Goal: Task Accomplishment & Management: Manage account settings

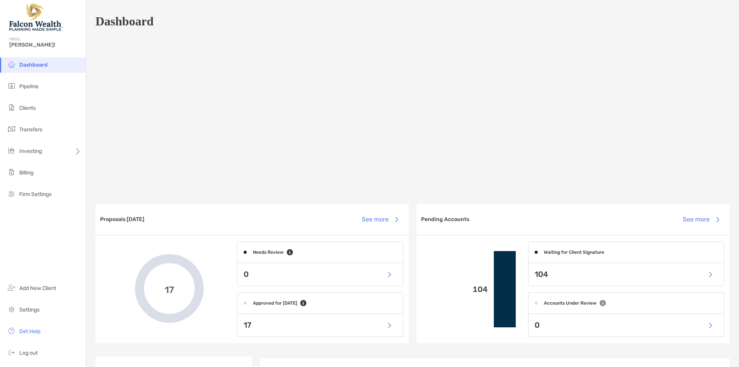
click at [31, 98] on ul "Dashboard Pipeline Clients Transfers Investing Billing Firm Settings" at bounding box center [43, 132] width 86 height 151
click at [23, 109] on span "Clients" at bounding box center [27, 108] width 17 height 7
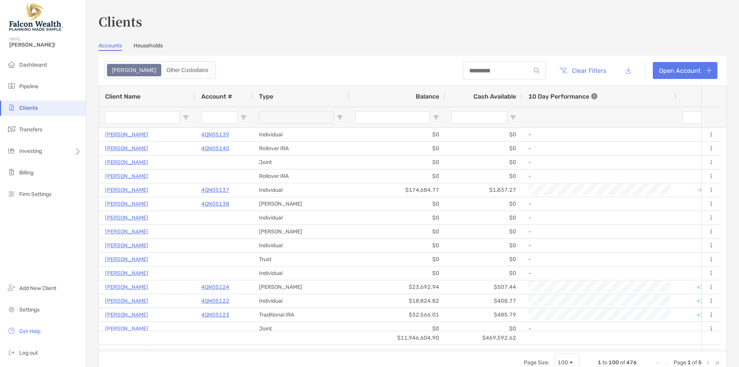
click at [149, 117] on input "Client Name Filter Input" at bounding box center [142, 117] width 75 height 12
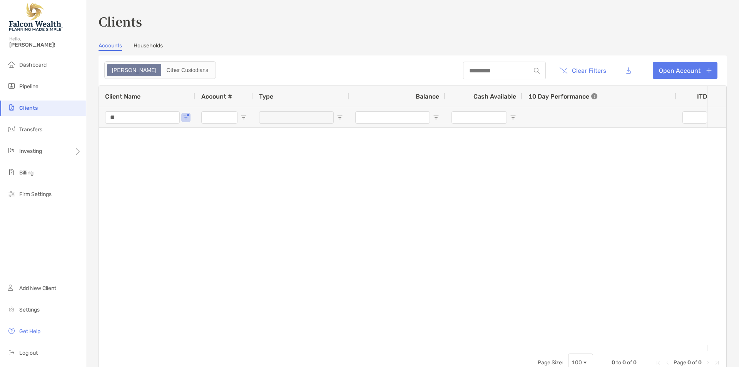
type input "*"
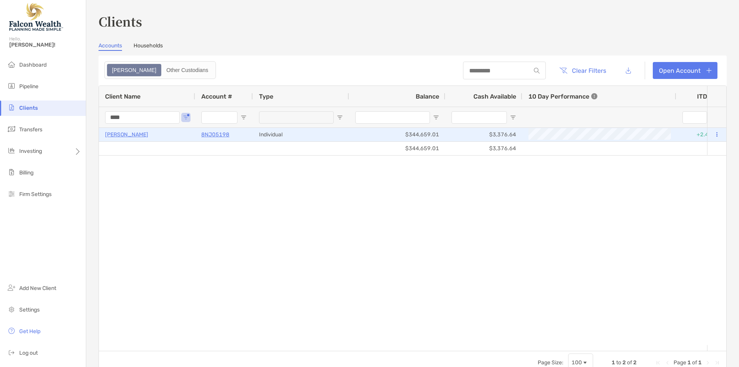
type input "****"
click at [140, 132] on p "[PERSON_NAME]" at bounding box center [126, 135] width 43 height 10
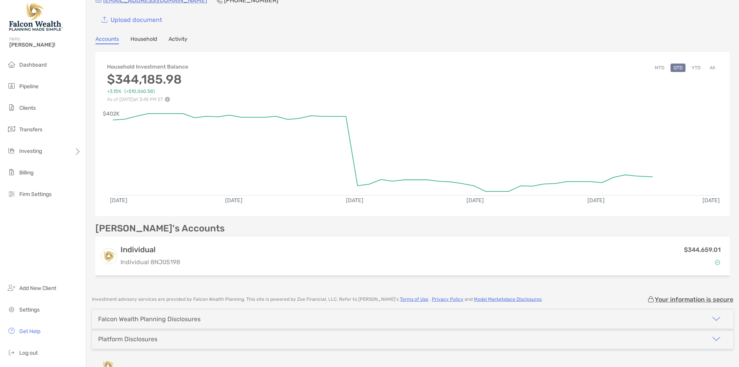
scroll to position [53, 0]
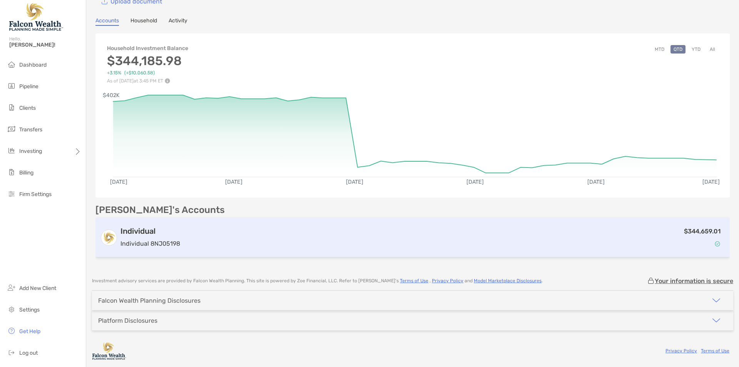
click at [234, 234] on div "$344,659.01" at bounding box center [454, 237] width 542 height 22
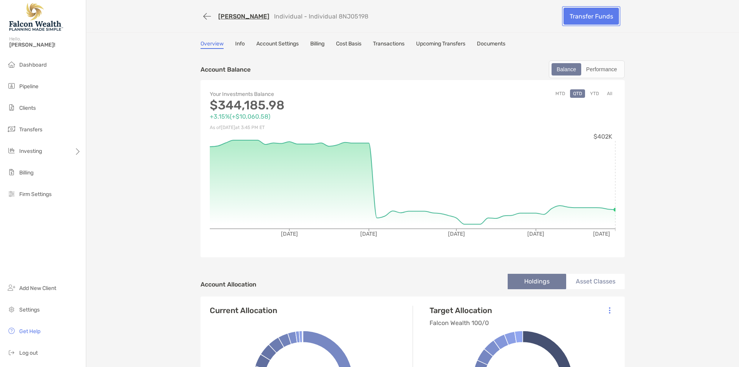
click at [598, 14] on link "Transfer Funds" at bounding box center [591, 16] width 55 height 17
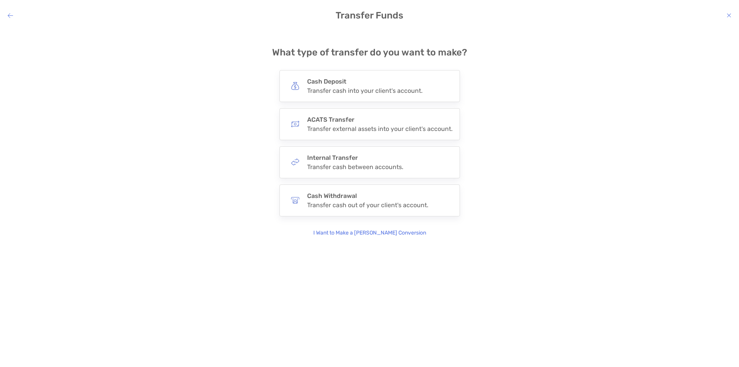
click at [209, 116] on div "**********" at bounding box center [369, 136] width 727 height 203
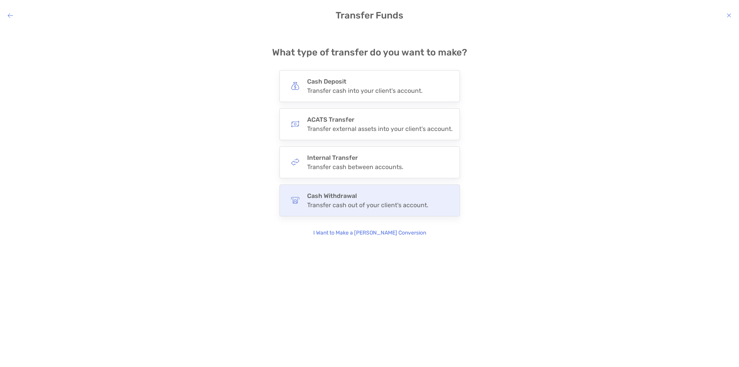
click at [298, 202] on img "modal" at bounding box center [295, 200] width 8 height 8
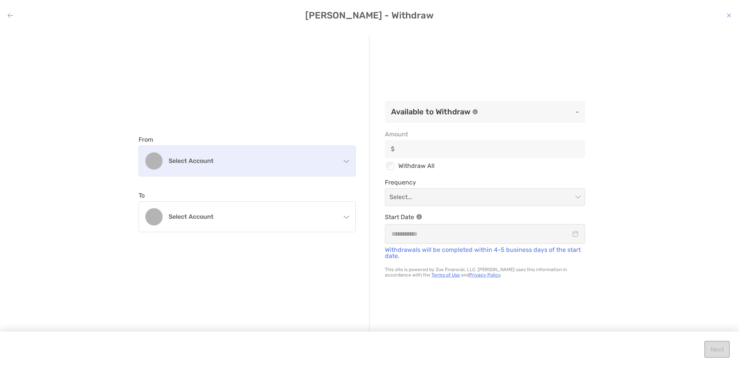
click at [250, 161] on h4 "Select account" at bounding box center [252, 160] width 166 height 7
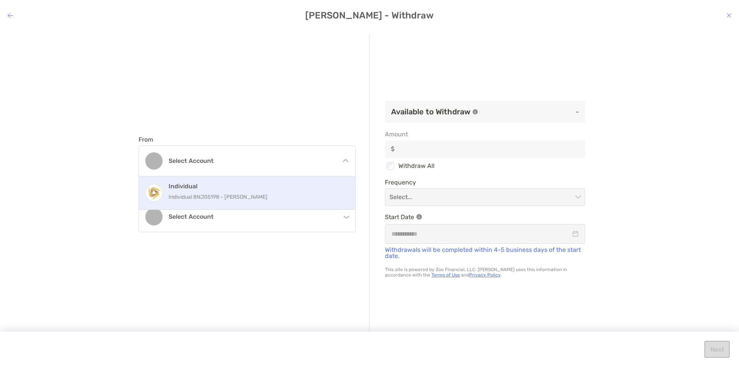
click at [222, 185] on h4 "Individual" at bounding box center [256, 186] width 174 height 7
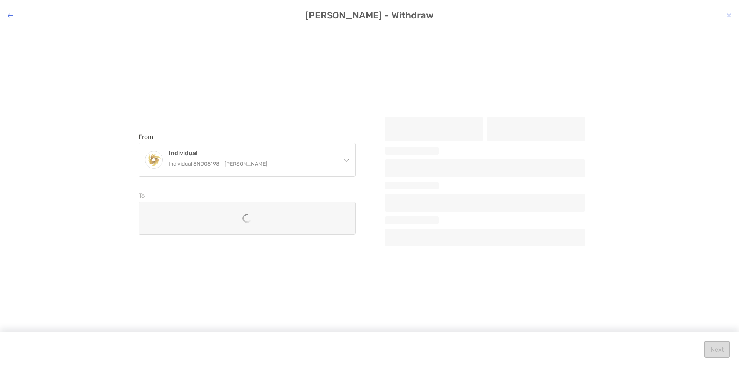
click at [78, 219] on div "From Individual Individual 8NJ05198 - [PERSON_NAME] Individual Individual 8NJ05…" at bounding box center [369, 191] width 739 height 327
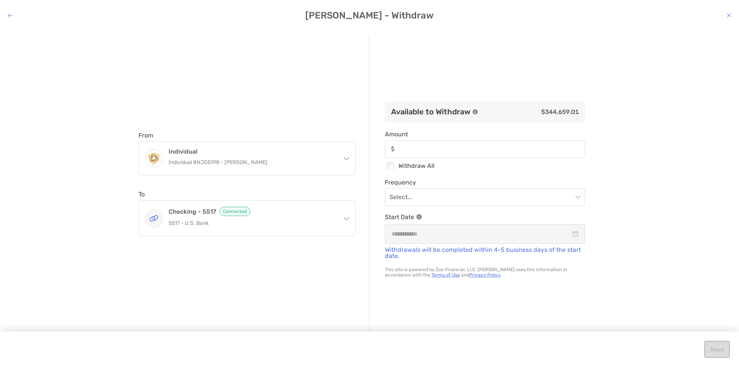
click at [439, 154] on div "modal" at bounding box center [485, 149] width 200 height 18
click at [439, 152] on input "Amount" at bounding box center [491, 149] width 186 height 7
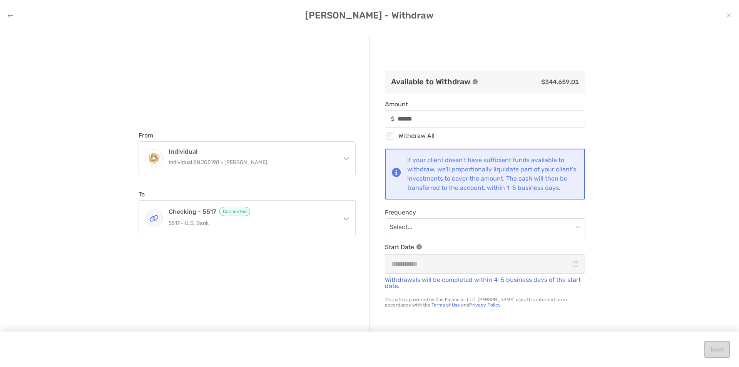
click at [648, 176] on div "From Individual Individual 8NJ05198 - [PERSON_NAME] Individual Individual 8NJ05…" at bounding box center [369, 191] width 739 height 327
drag, startPoint x: 478, startPoint y: 164, endPoint x: 536, endPoint y: 176, distance: 59.6
click at [536, 174] on div "If your client doesn’t have sufficient funds available to withdraw, we'll propo…" at bounding box center [492, 174] width 171 height 37
click at [475, 175] on div "If your client doesn’t have sufficient funds available to withdraw, we'll propo…" at bounding box center [492, 174] width 171 height 37
click at [450, 224] on input "modal" at bounding box center [481, 227] width 183 height 17
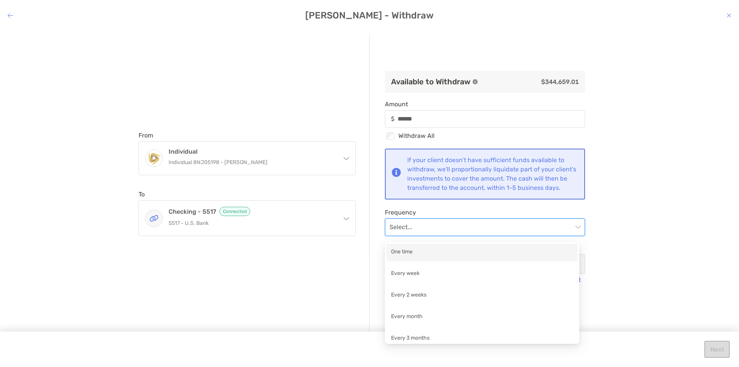
drag, startPoint x: 420, startPoint y: 255, endPoint x: 430, endPoint y: 253, distance: 10.0
click at [420, 255] on div "One time" at bounding box center [482, 253] width 182 height 10
type input "******"
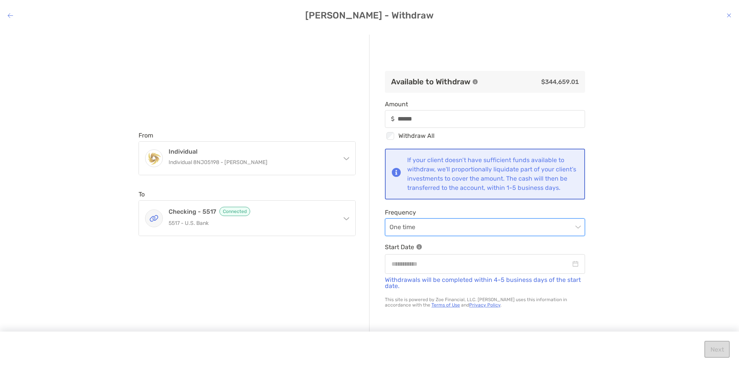
click at [649, 238] on div "From Individual Individual 8NJ05198 - [PERSON_NAME] Individual Individual 8NJ05…" at bounding box center [369, 191] width 739 height 327
click at [476, 267] on input "modal" at bounding box center [481, 264] width 179 height 10
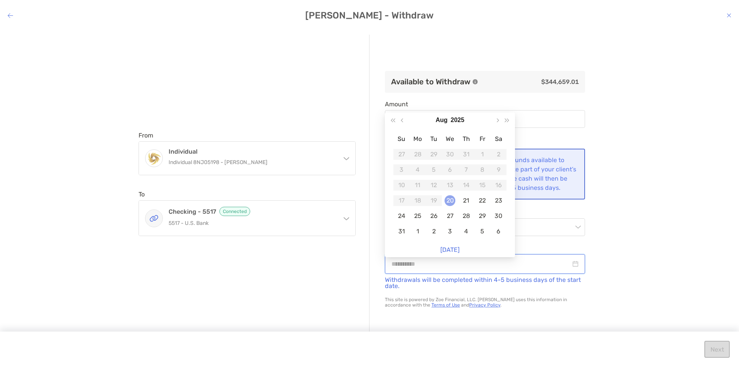
type input "**********"
click at [451, 204] on div "20" at bounding box center [450, 200] width 11 height 11
type input "******"
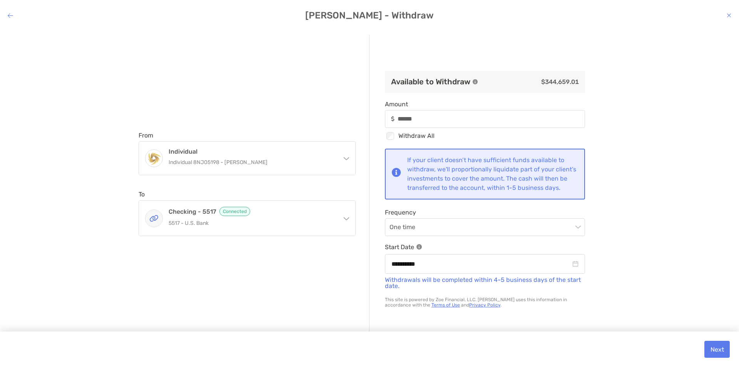
click at [664, 223] on div "**********" at bounding box center [369, 191] width 739 height 327
click at [614, 275] on div "**********" at bounding box center [369, 191] width 739 height 327
click at [728, 352] on button "Next" at bounding box center [717, 349] width 25 height 17
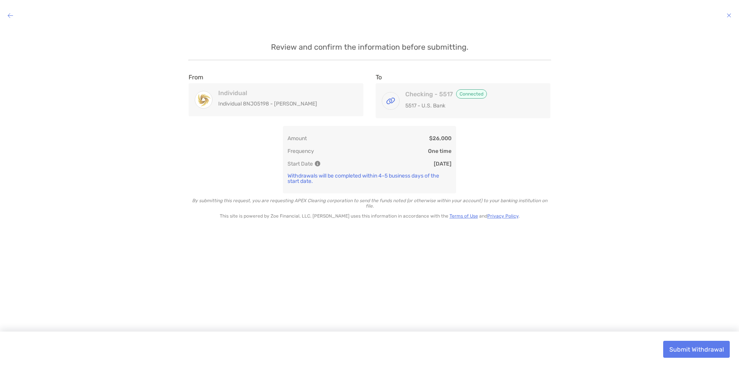
click at [695, 339] on div "Submit Withdrawal" at bounding box center [369, 349] width 739 height 35
click at [699, 344] on button "Submit Withdrawal" at bounding box center [696, 349] width 67 height 17
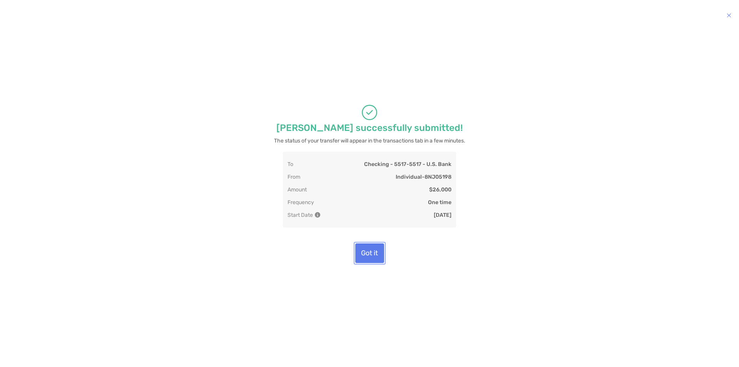
click at [358, 246] on button "Got it" at bounding box center [369, 253] width 29 height 20
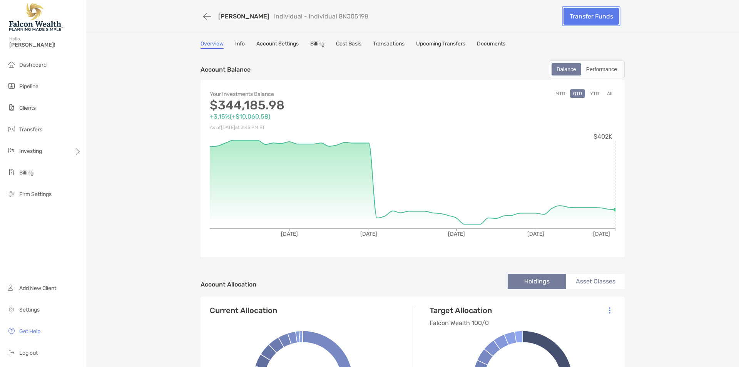
click at [596, 24] on link "Transfer Funds" at bounding box center [591, 16] width 55 height 17
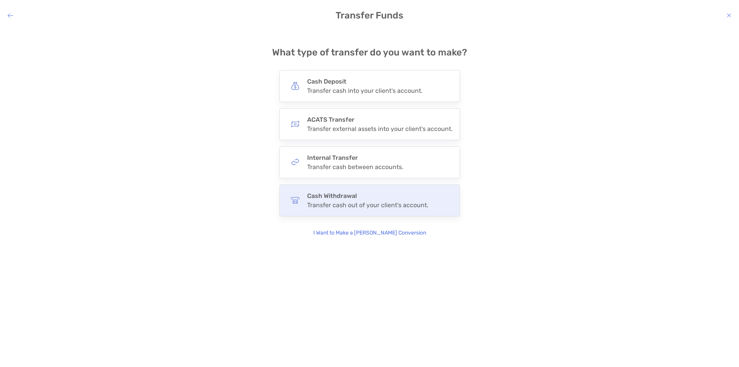
click at [368, 185] on div "Cash Withdrawal Transfer cash out of your client's account." at bounding box center [370, 200] width 181 height 32
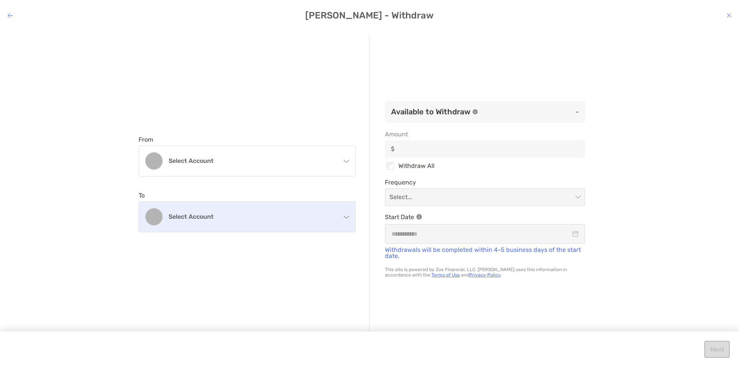
click at [211, 219] on h4 "Select account" at bounding box center [252, 216] width 166 height 7
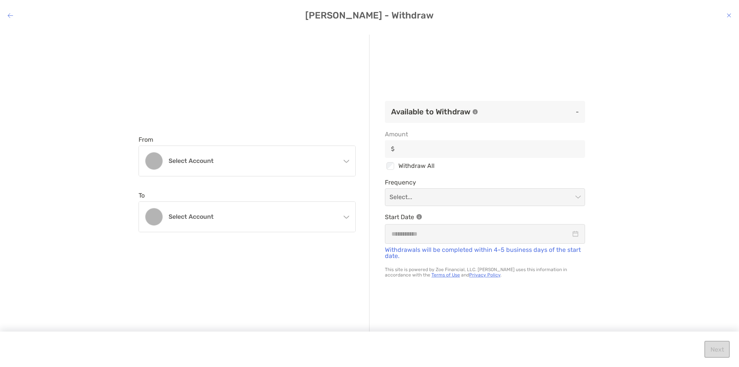
click at [98, 246] on div "From Select account Individual Individual 8NJ05198 - [PERSON_NAME] To Select ac…" at bounding box center [369, 191] width 739 height 327
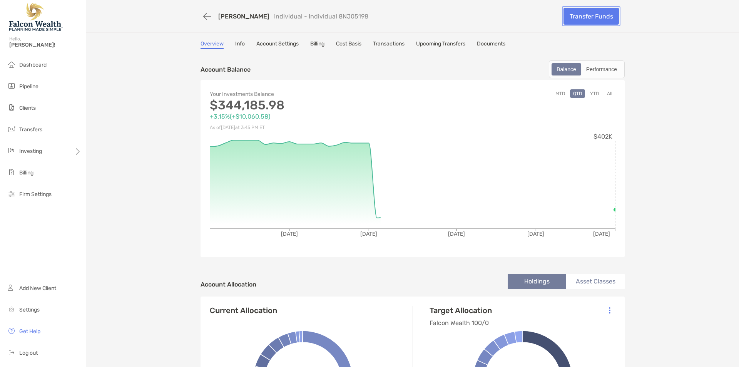
click at [587, 18] on link "Transfer Funds" at bounding box center [591, 16] width 55 height 17
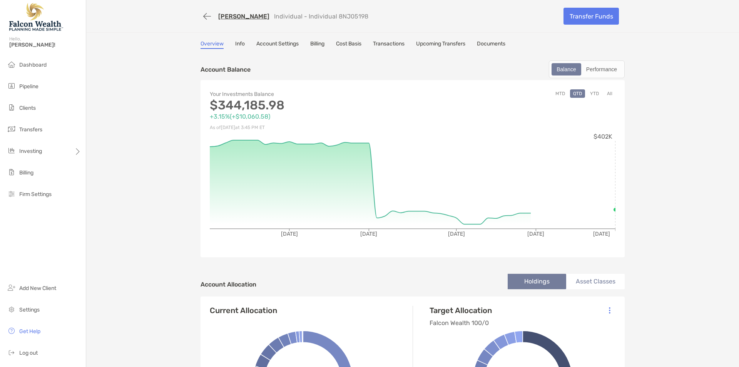
click at [393, 42] on link "Transactions" at bounding box center [389, 44] width 32 height 8
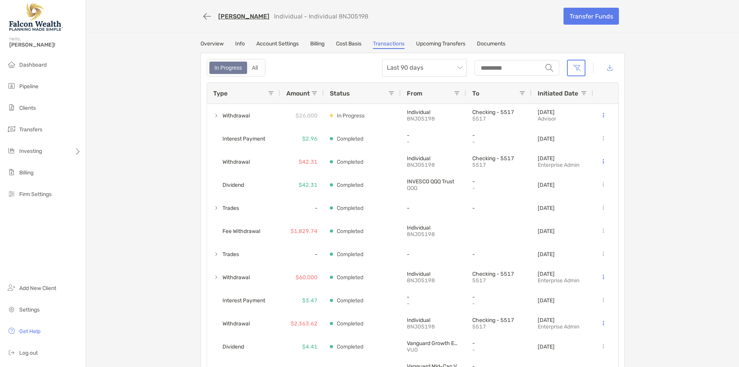
click at [444, 44] on link "Upcoming Transfers" at bounding box center [440, 44] width 49 height 8
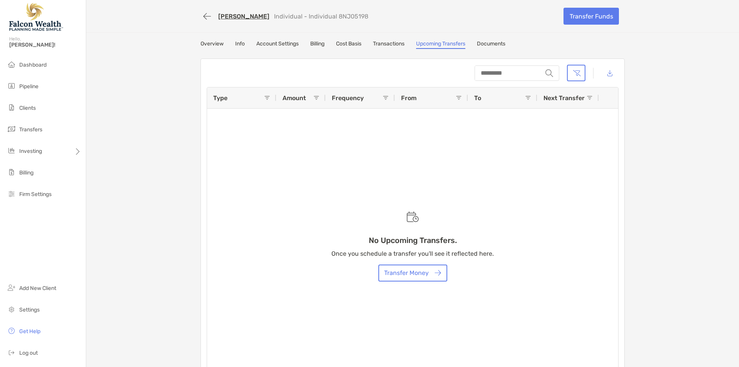
click at [387, 43] on link "Transactions" at bounding box center [389, 44] width 32 height 8
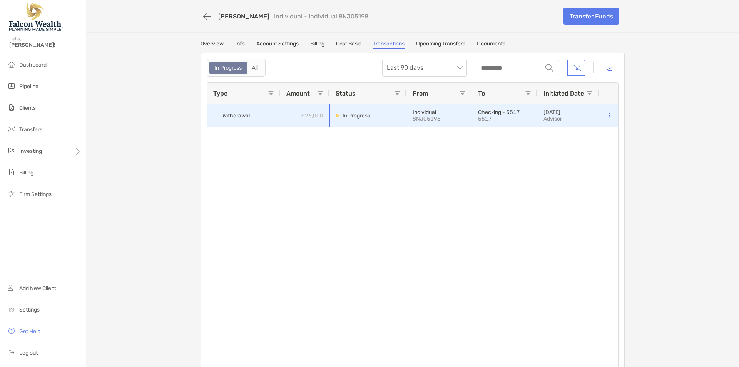
click at [367, 115] on p "In Progress" at bounding box center [357, 116] width 28 height 10
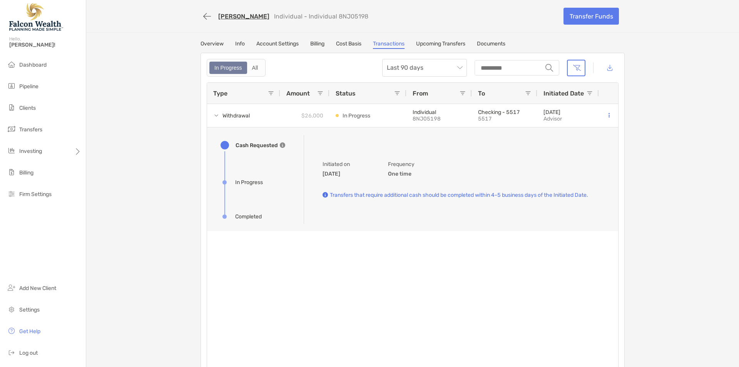
click at [668, 179] on div "[PERSON_NAME] Individual - Individual 8NJ05198 Transfer Funds Overview Info Acc…" at bounding box center [412, 189] width 653 height 378
click at [317, 277] on div "Withdrawal $26,000 In Progress Individual 8NJ05198 Checking - 5517 5517 [DATE] …" at bounding box center [412, 238] width 411 height 268
click at [161, 192] on div "[PERSON_NAME] Individual - Individual 8NJ05198 Transfer Funds Overview Info Acc…" at bounding box center [412, 189] width 653 height 378
click at [173, 179] on div "[PERSON_NAME] Individual - Individual 8NJ05198 Transfer Funds Overview Info Acc…" at bounding box center [412, 189] width 653 height 378
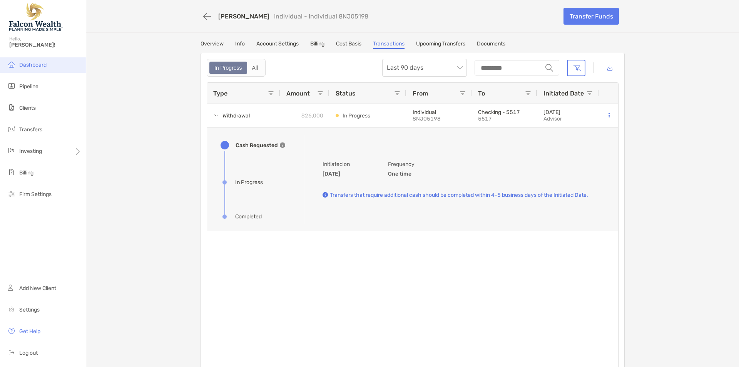
click at [30, 60] on li "Dashboard" at bounding box center [43, 64] width 86 height 15
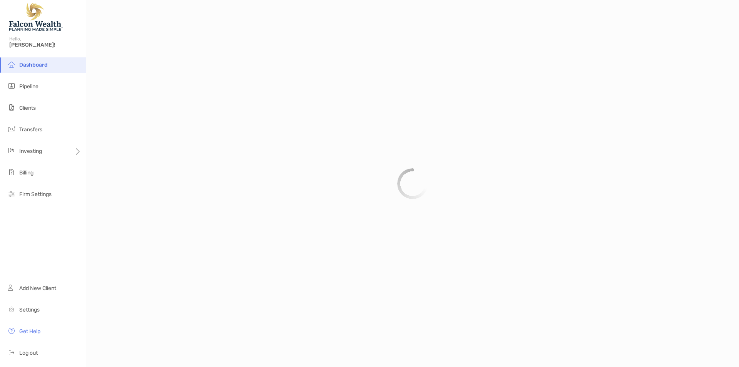
click at [168, 103] on div at bounding box center [412, 183] width 653 height 367
